Goal: Information Seeking & Learning: Learn about a topic

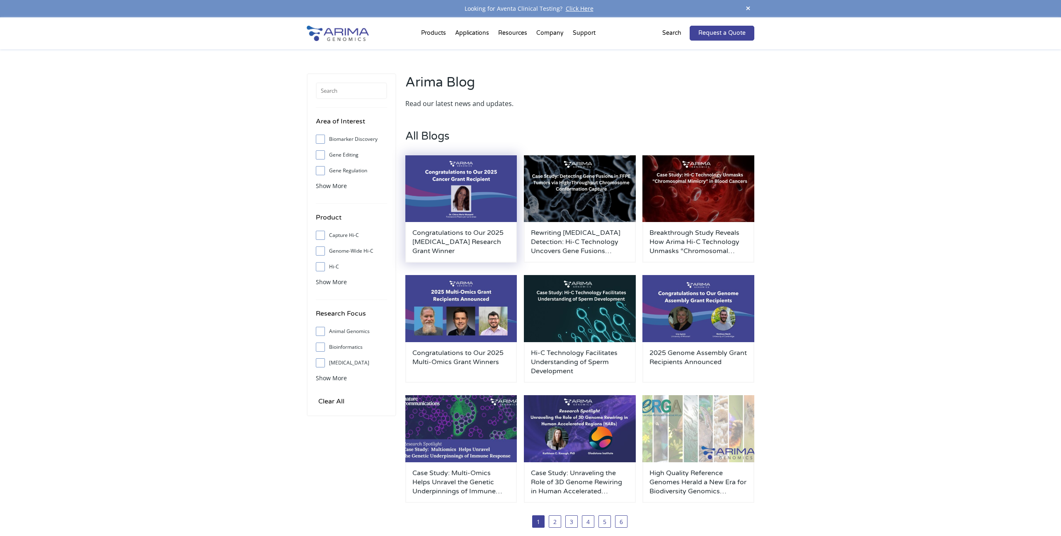
click at [479, 225] on div "Congratulations to Our 2025 [MEDICAL_DATA] Research Grant Winner" at bounding box center [461, 242] width 112 height 41
click at [477, 234] on h3 "Congratulations to Our 2025 [MEDICAL_DATA] Research Grant Winner" at bounding box center [461, 241] width 98 height 27
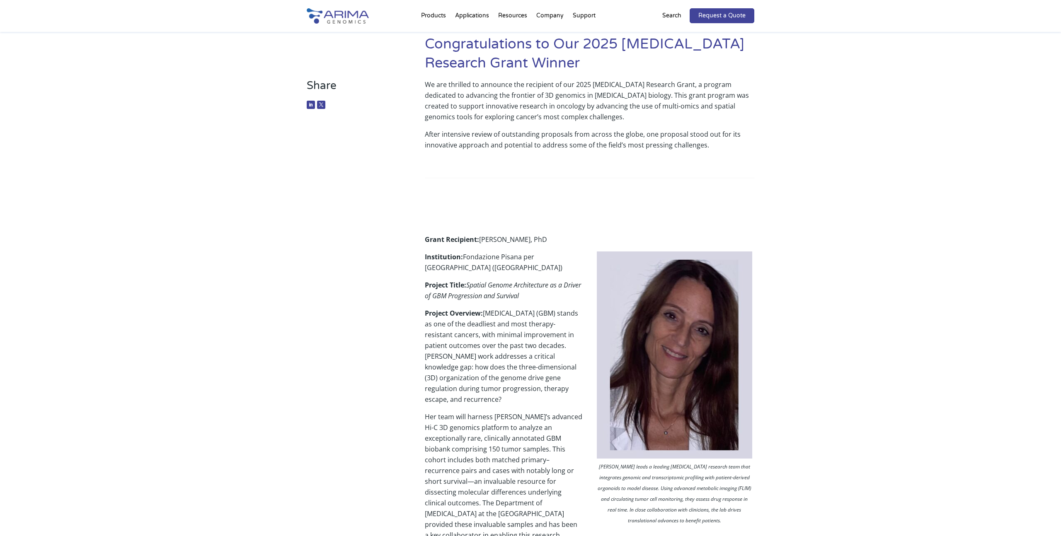
scroll to position [61, 0]
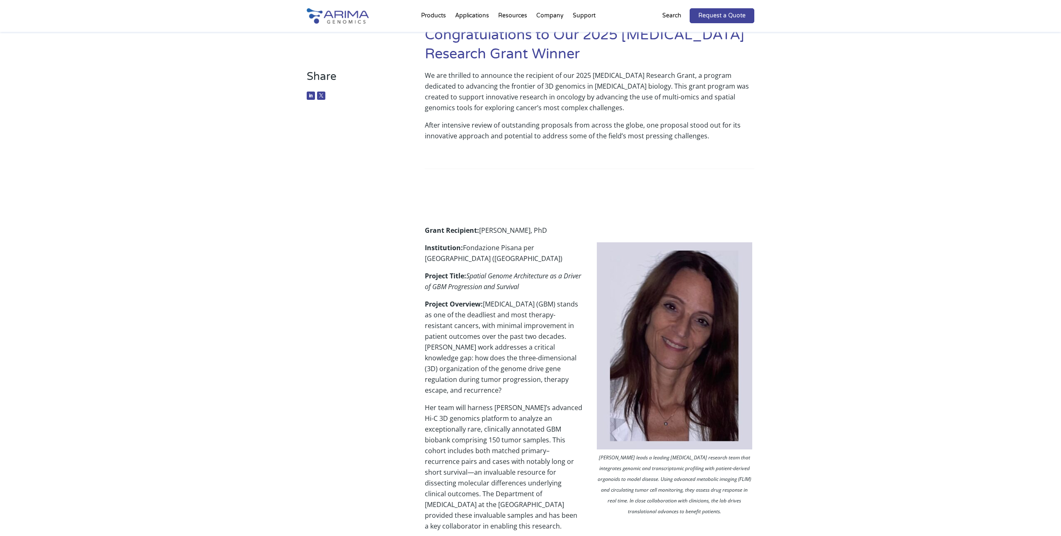
drag, startPoint x: 482, startPoint y: 229, endPoint x: 549, endPoint y: 227, distance: 66.8
click at [549, 227] on p "Grant Recipient: Chiara Maria Mazzanti, PhD" at bounding box center [589, 233] width 329 height 17
copy p "hiara Maria Mazzanti"
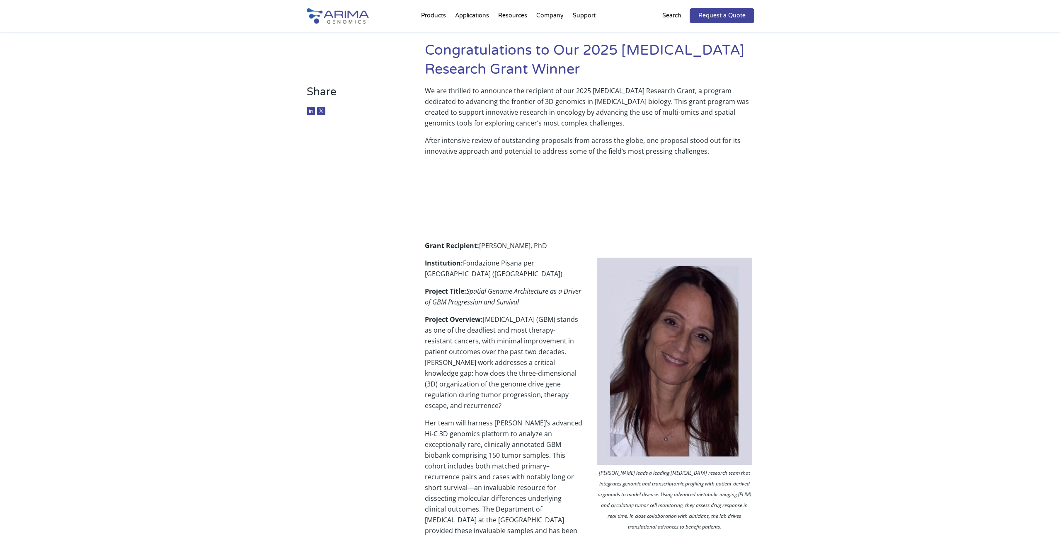
scroll to position [0, 0]
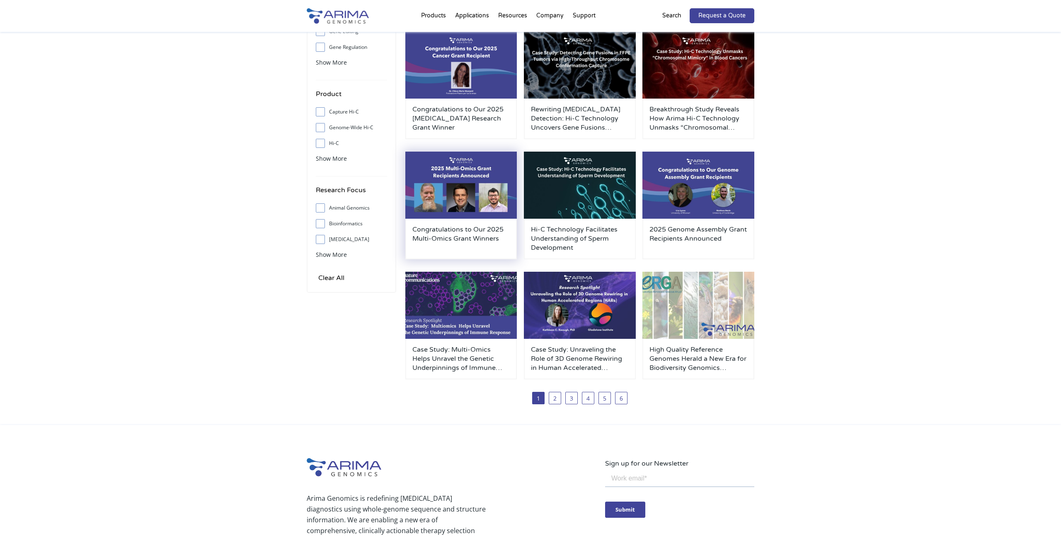
scroll to position [110, 0]
